Goal: Obtain resource: Download file/media

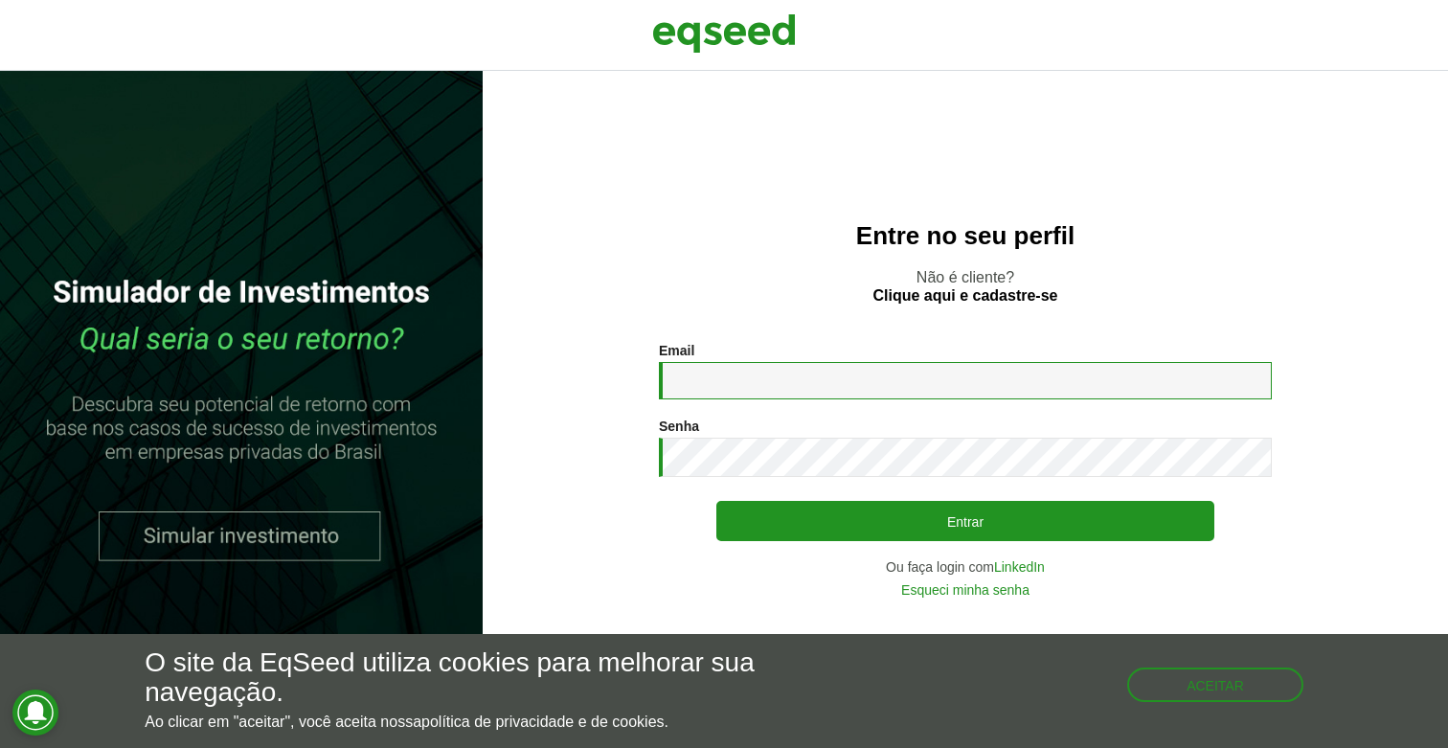
type input "**********"
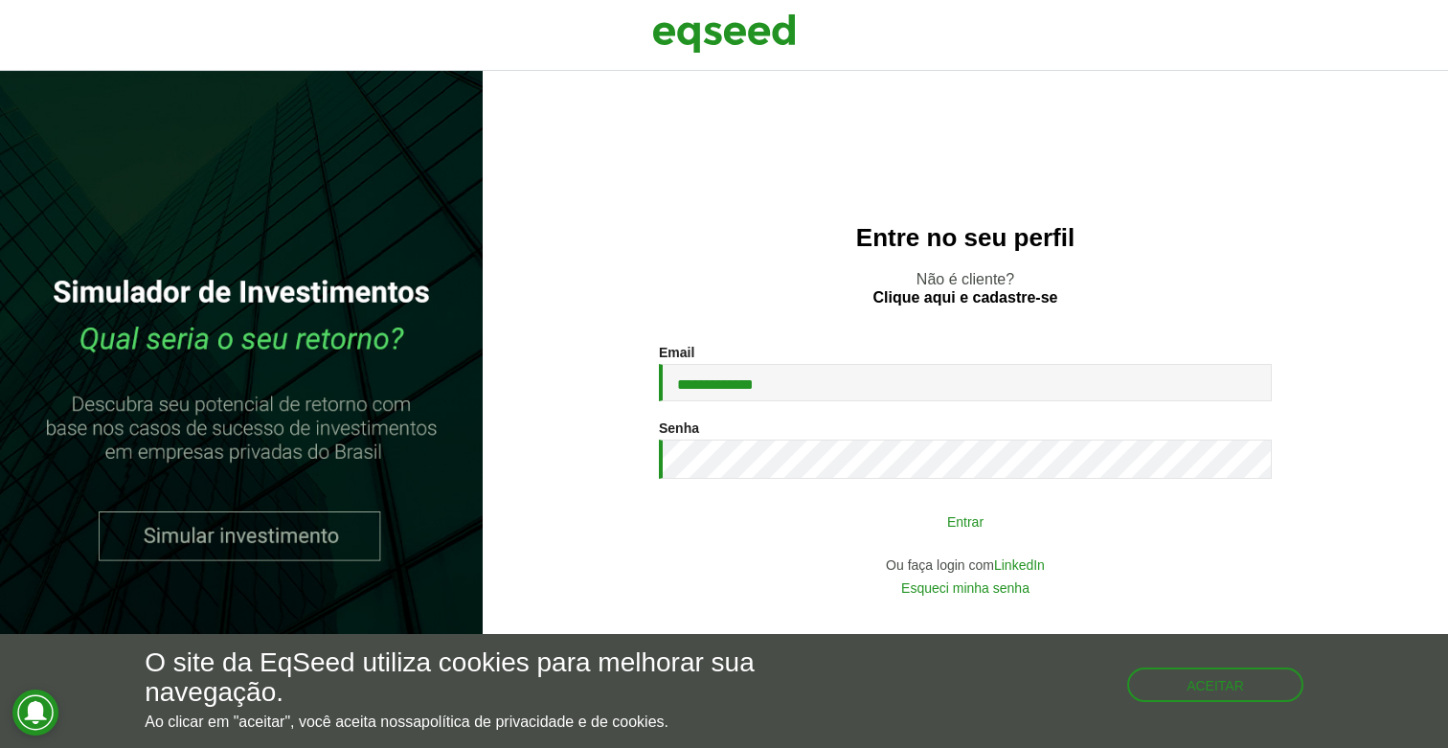
click at [916, 523] on button "Entrar" at bounding box center [965, 521] width 498 height 36
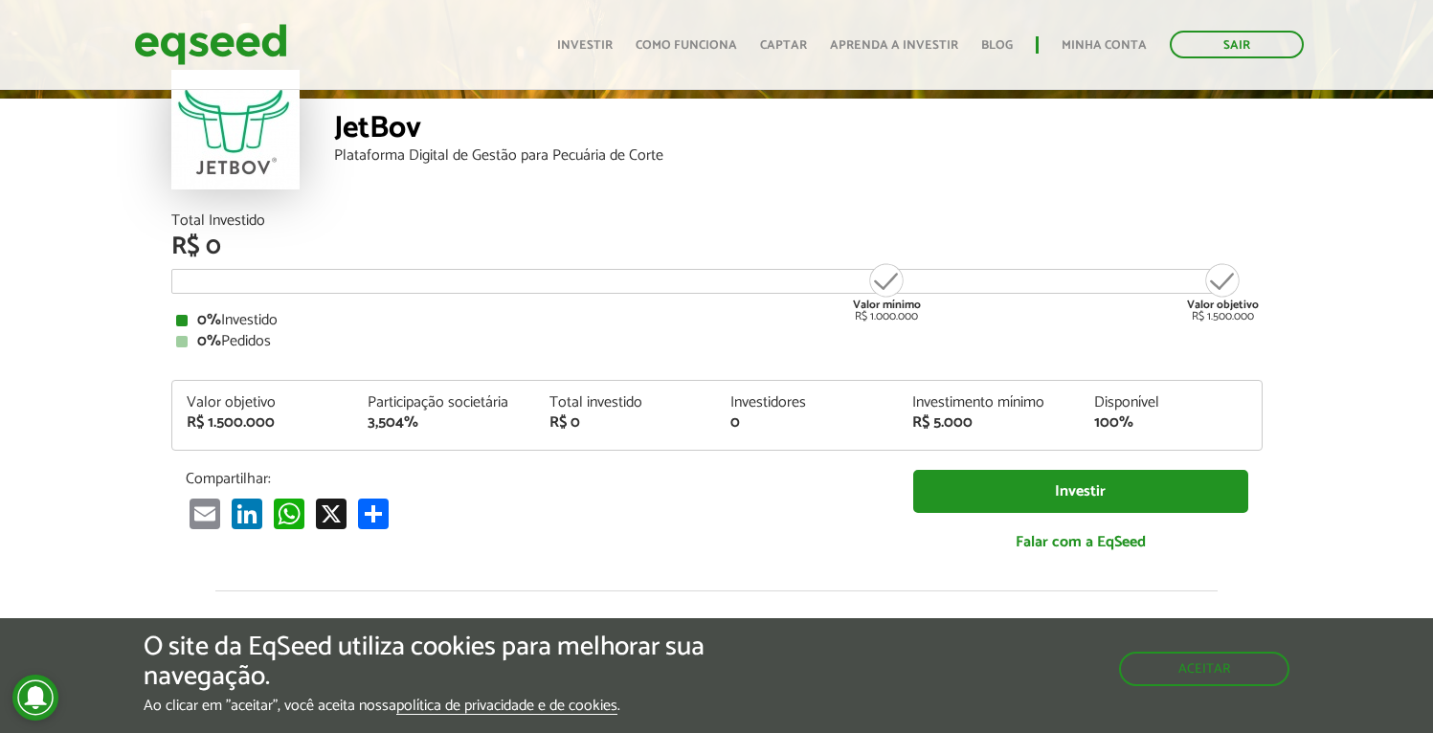
scroll to position [108, 0]
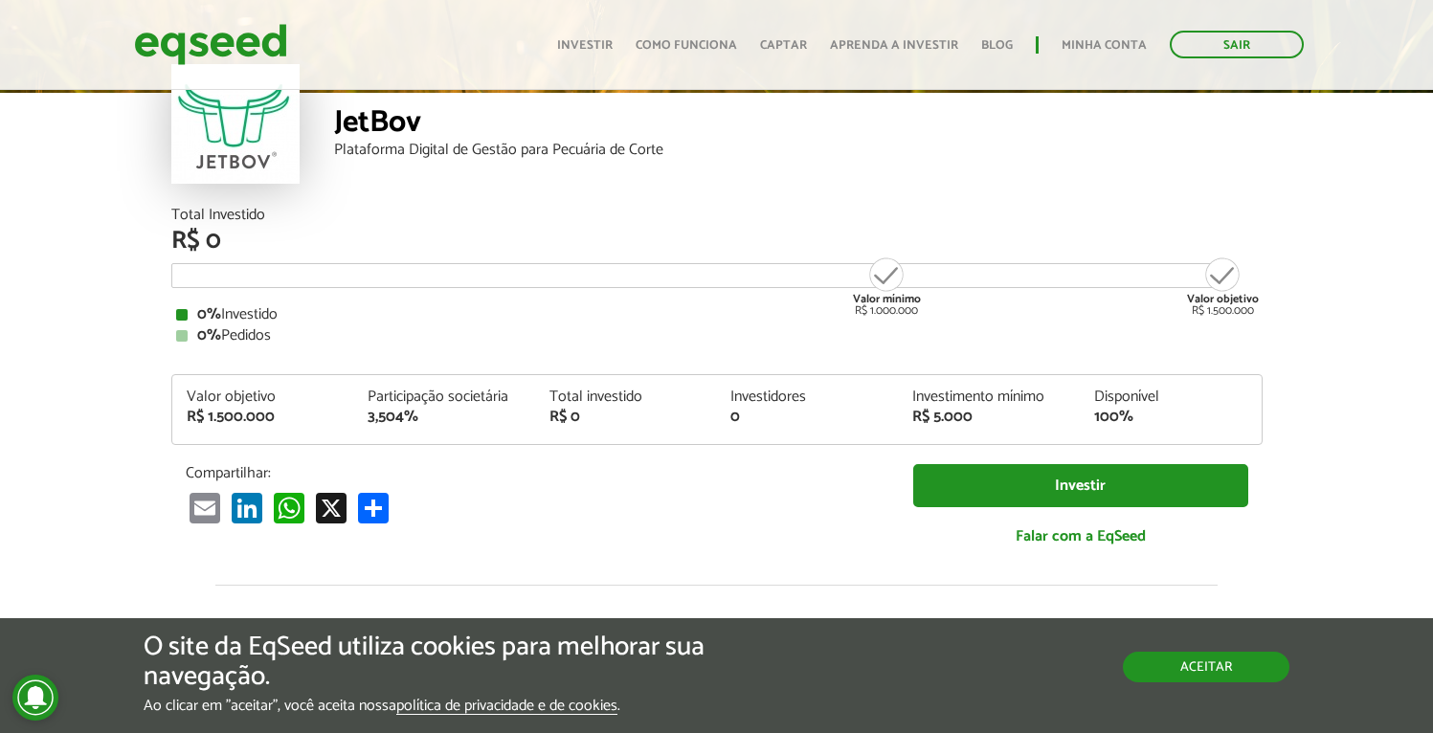
click at [1186, 680] on button "Aceitar" at bounding box center [1206, 667] width 167 height 31
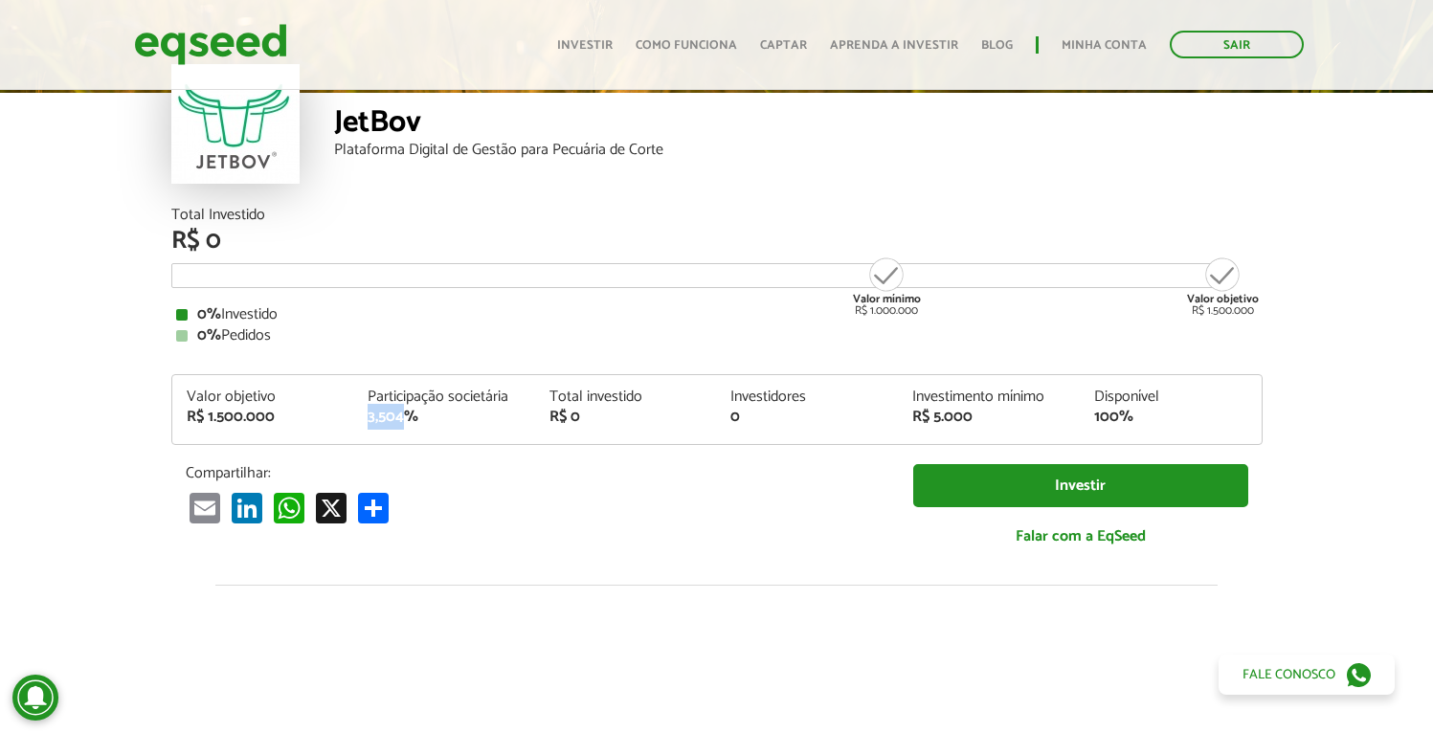
drag, startPoint x: 368, startPoint y: 419, endPoint x: 409, endPoint y: 419, distance: 41.2
click at [409, 419] on div "3,504%" at bounding box center [444, 417] width 153 height 15
copy div "3,504"
click at [1369, 471] on article "JetBov Plataforma Digital de Gestão para Pecuária de Corte Total Investido R$ 0…" at bounding box center [716, 608] width 1433 height 1260
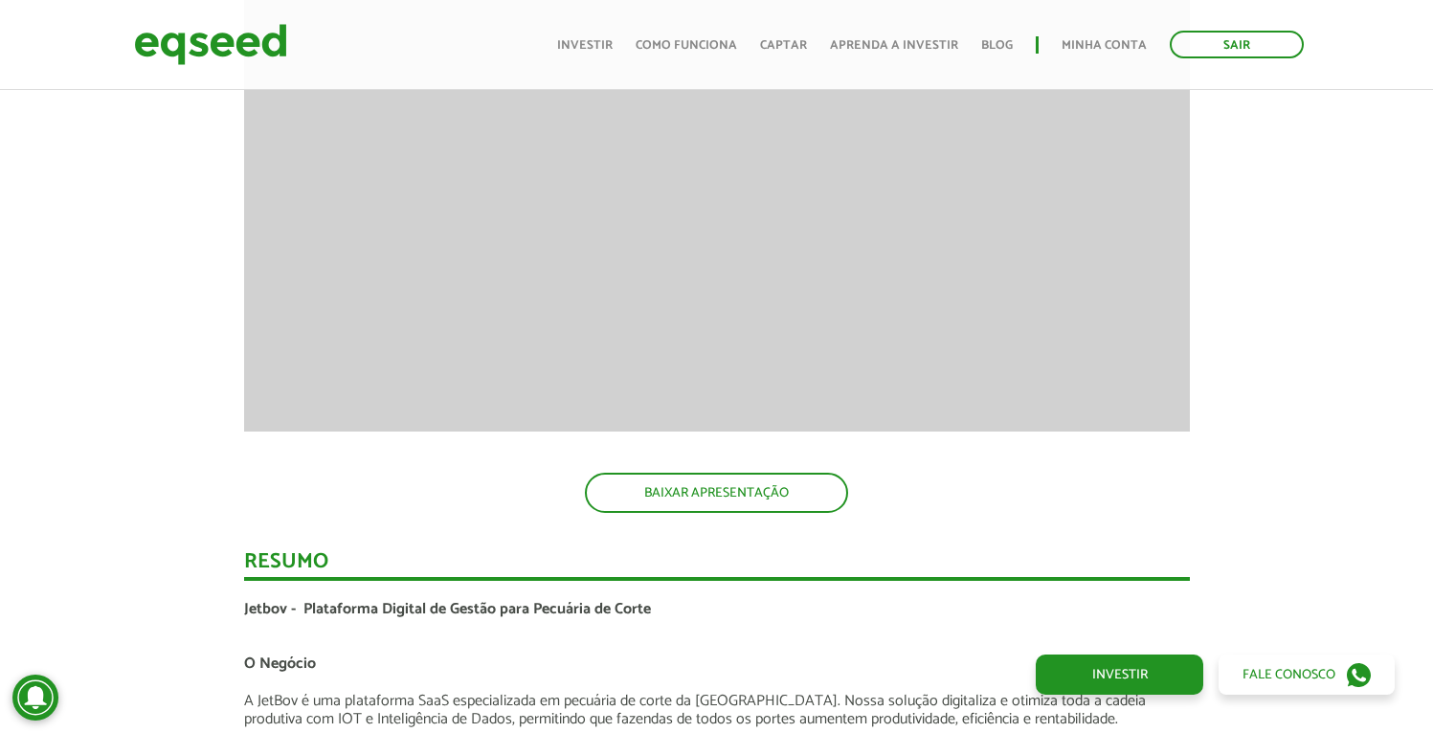
scroll to position [2705, 0]
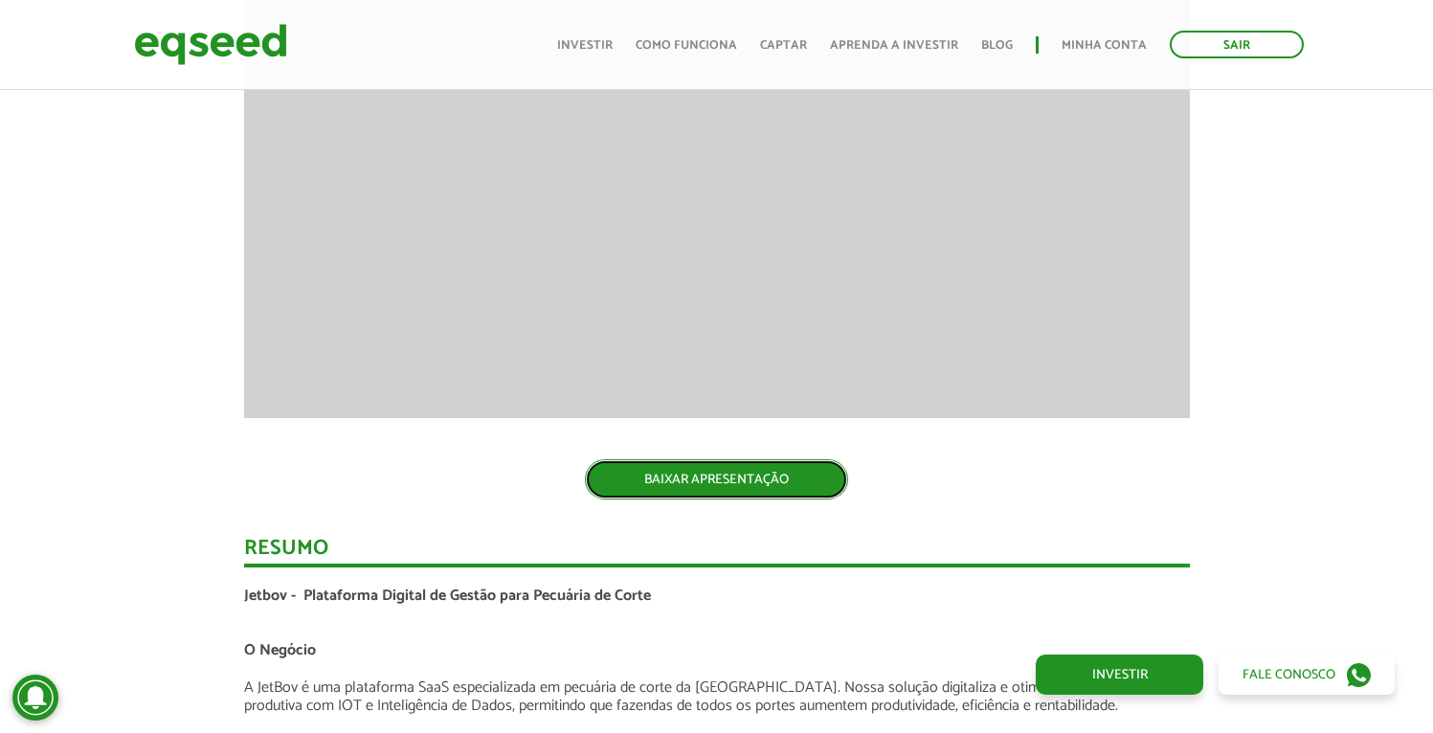
click at [758, 489] on link "BAIXAR APRESENTAÇÃO" at bounding box center [716, 480] width 263 height 40
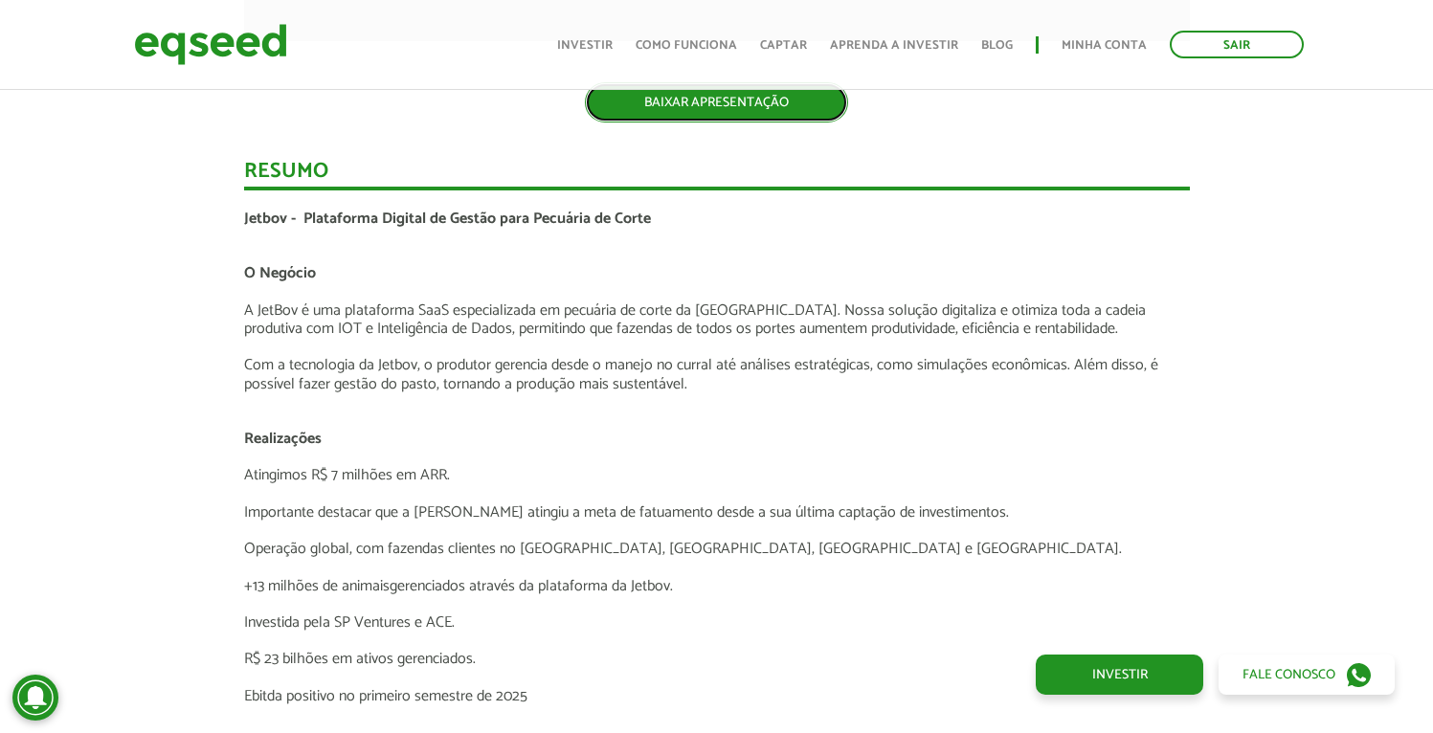
scroll to position [3121, 0]
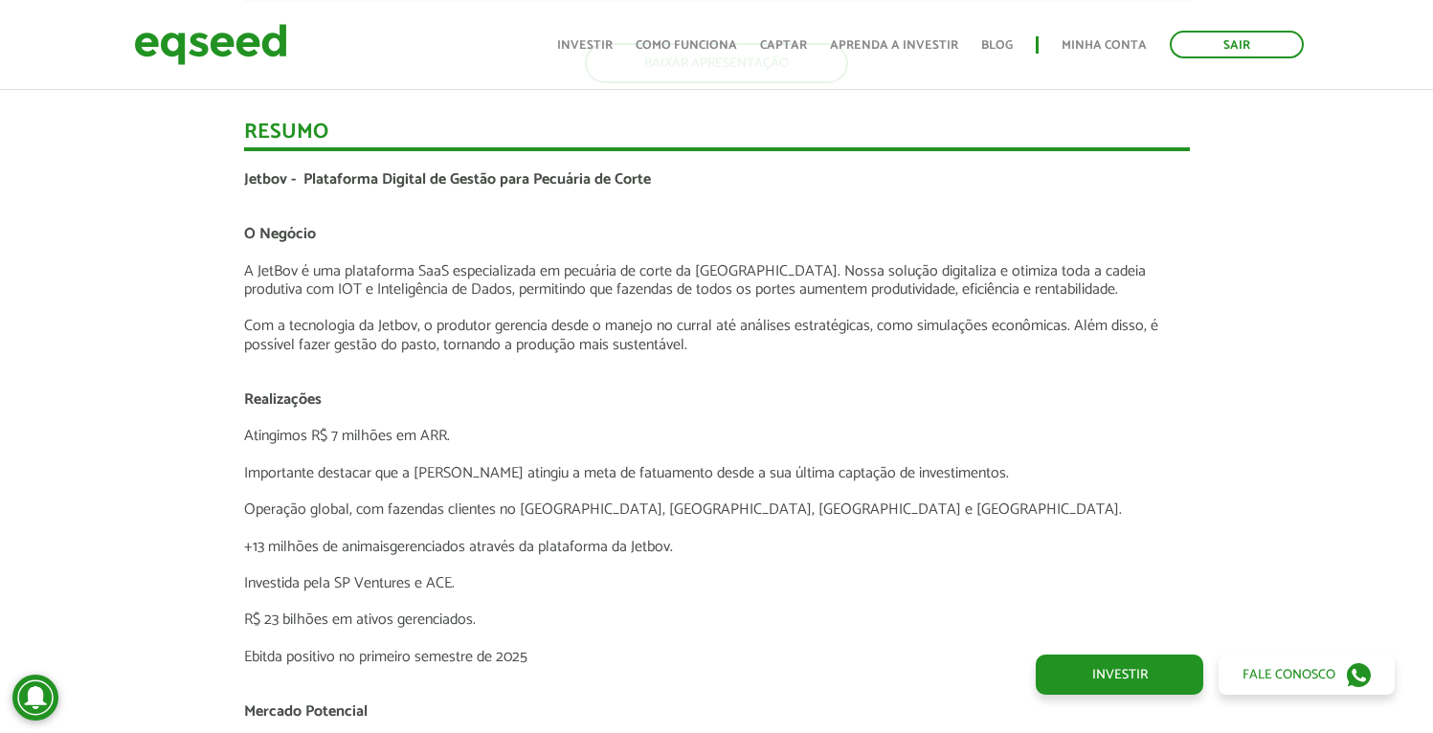
click at [1234, 473] on div "Novidades Análise da Oferta 1 Lançamento ao vivo | JetBov Apresentação aos inve…" at bounding box center [717, 239] width 1462 height 3952
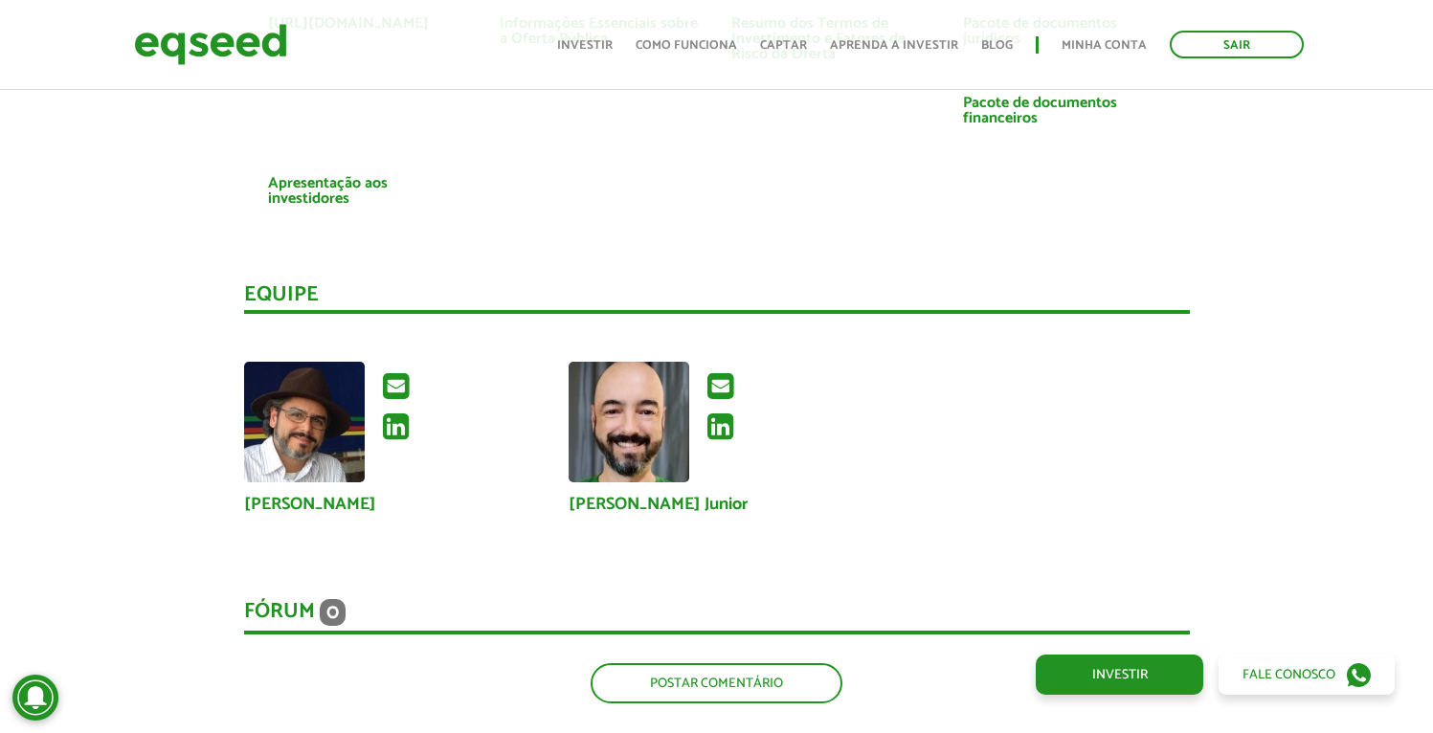
scroll to position [4540, 0]
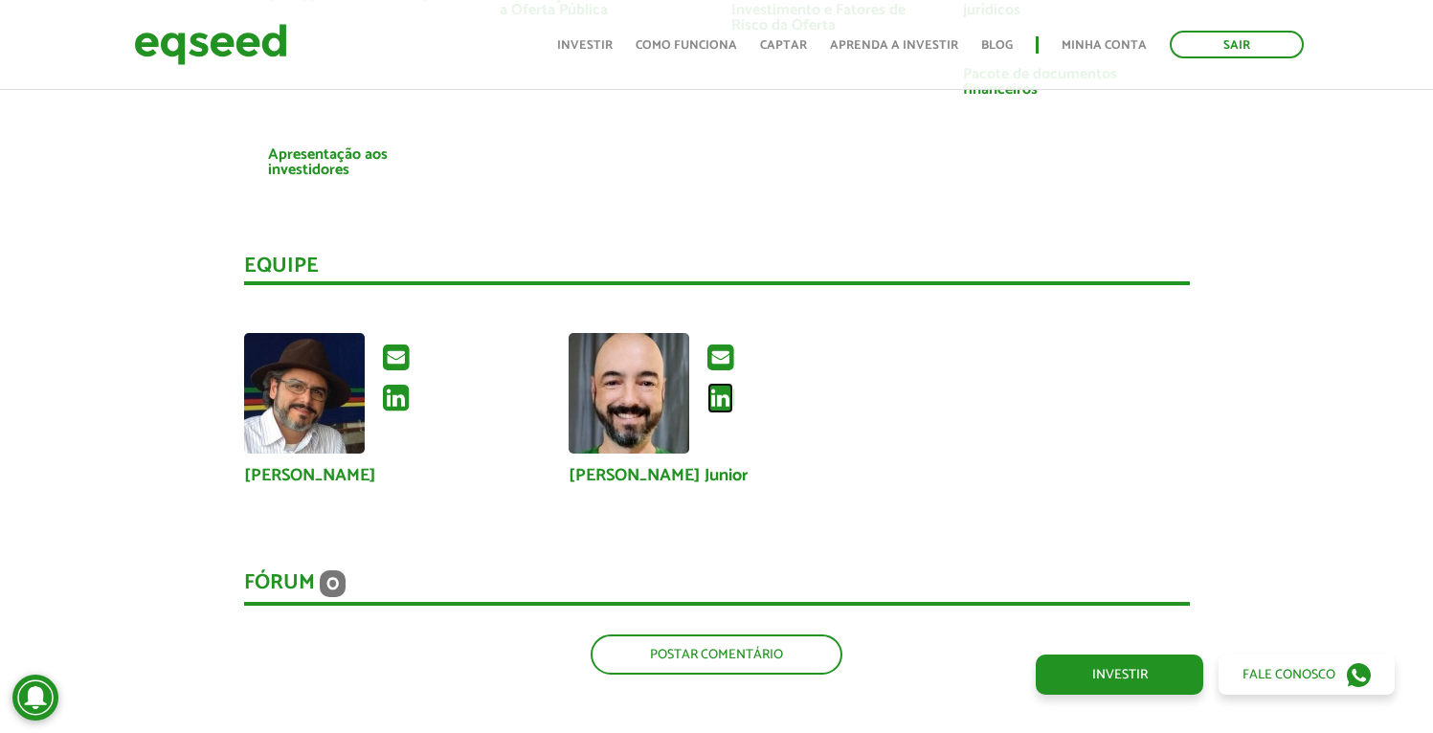
click at [721, 401] on icon at bounding box center [721, 398] width 26 height 31
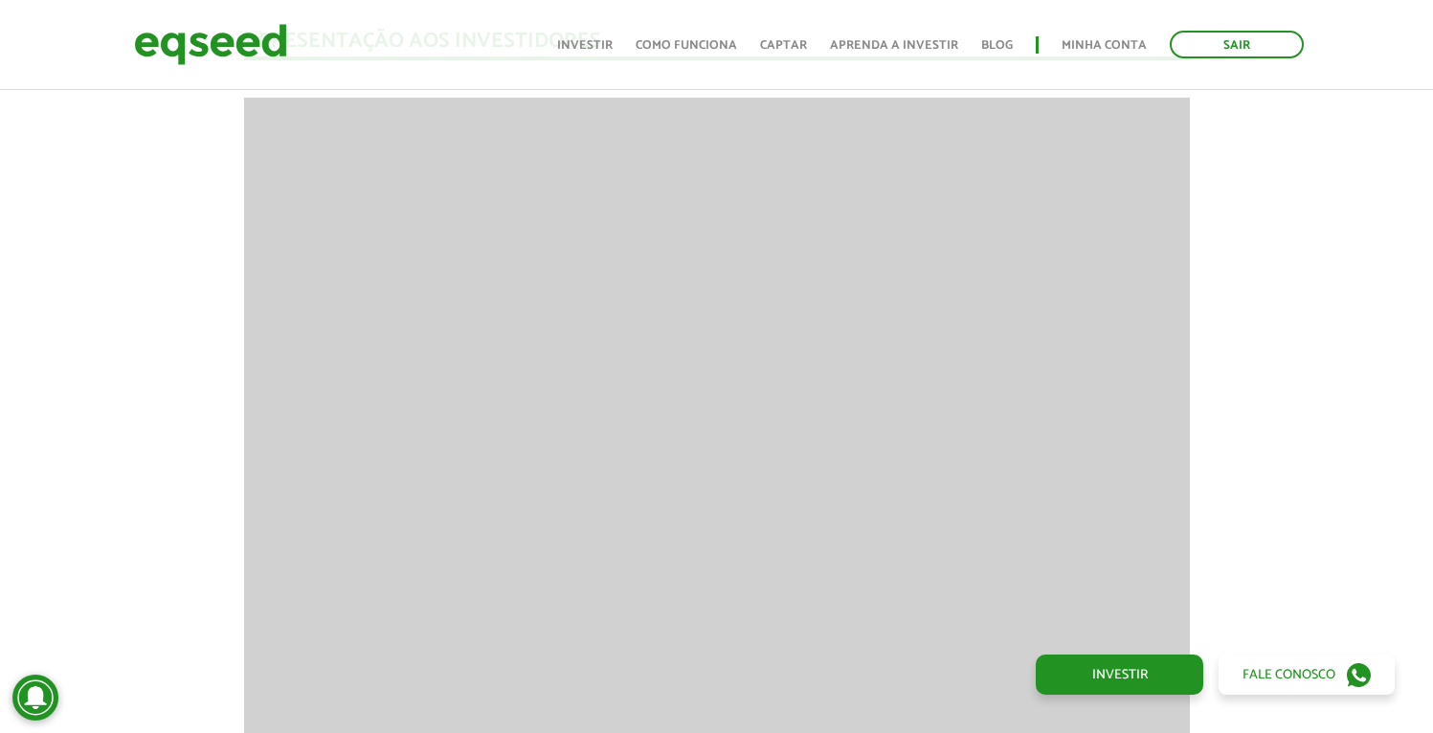
scroll to position [2416, 0]
